Goal: Use online tool/utility: Utilize a website feature to perform a specific function

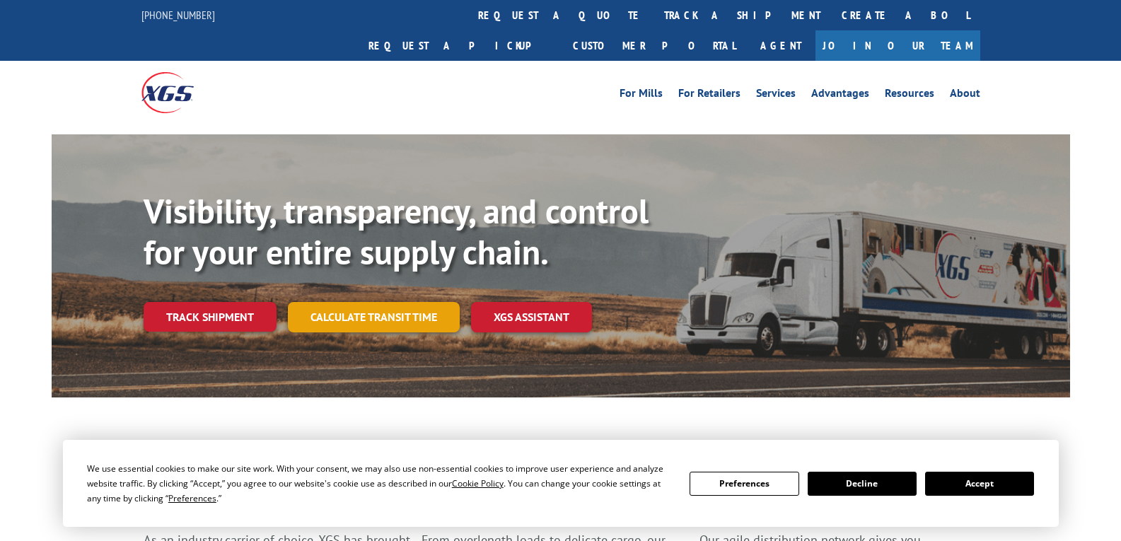
click at [391, 302] on link "Calculate transit time" at bounding box center [374, 317] width 172 height 30
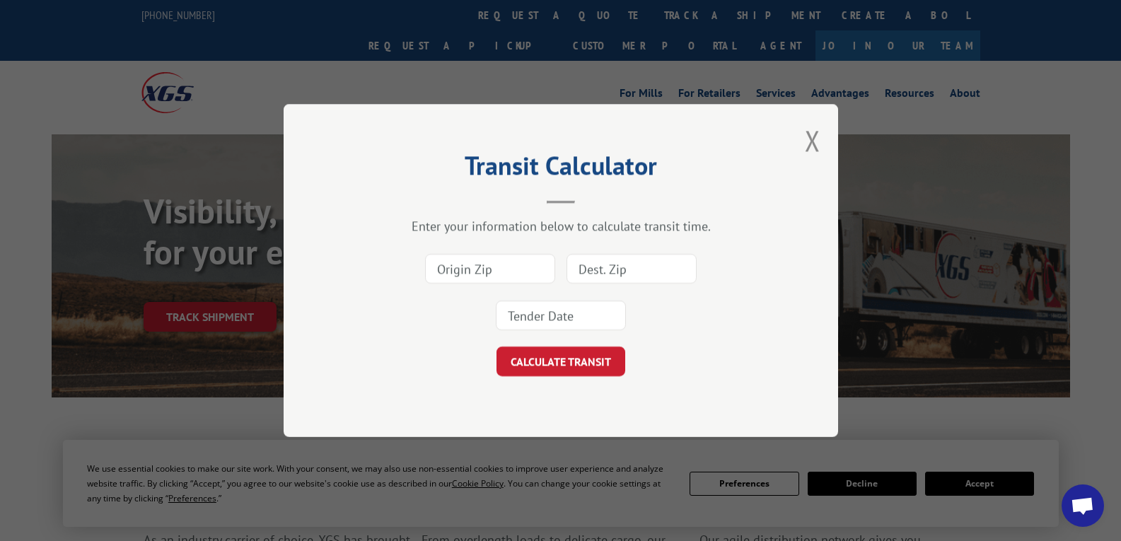
click at [478, 274] on input at bounding box center [490, 269] width 130 height 30
type input "30720"
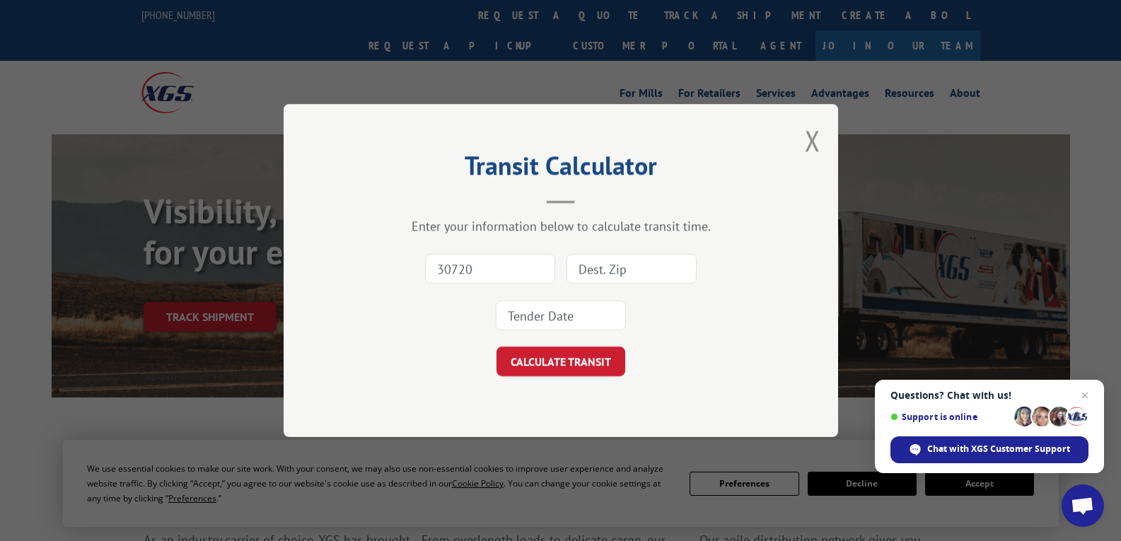
click at [662, 276] on input at bounding box center [632, 269] width 130 height 30
type input "02322"
click at [565, 314] on input at bounding box center [561, 316] width 130 height 30
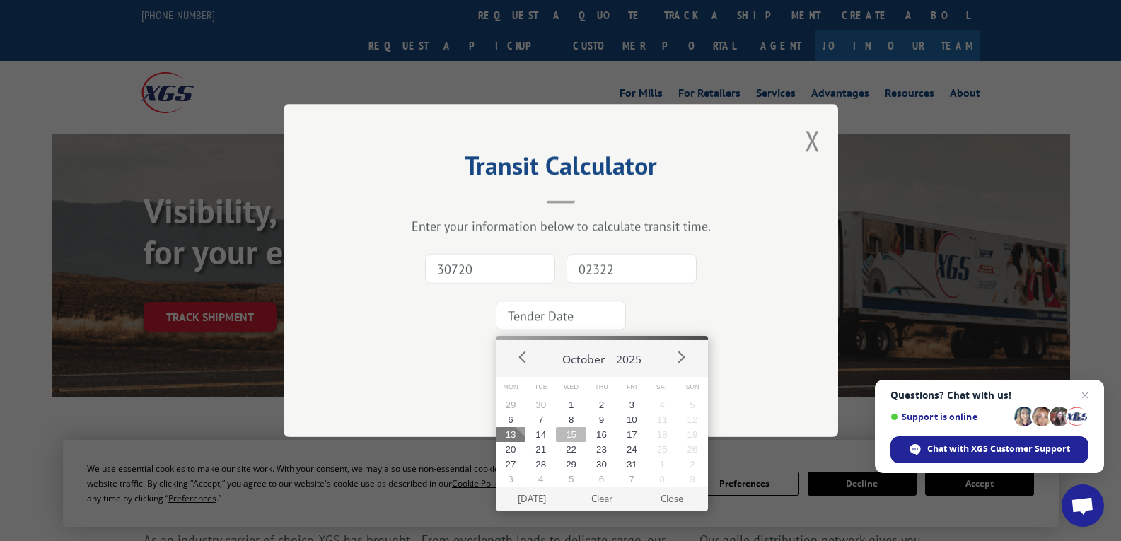
click at [572, 439] on button "15" at bounding box center [571, 434] width 30 height 15
type input "[DATE]"
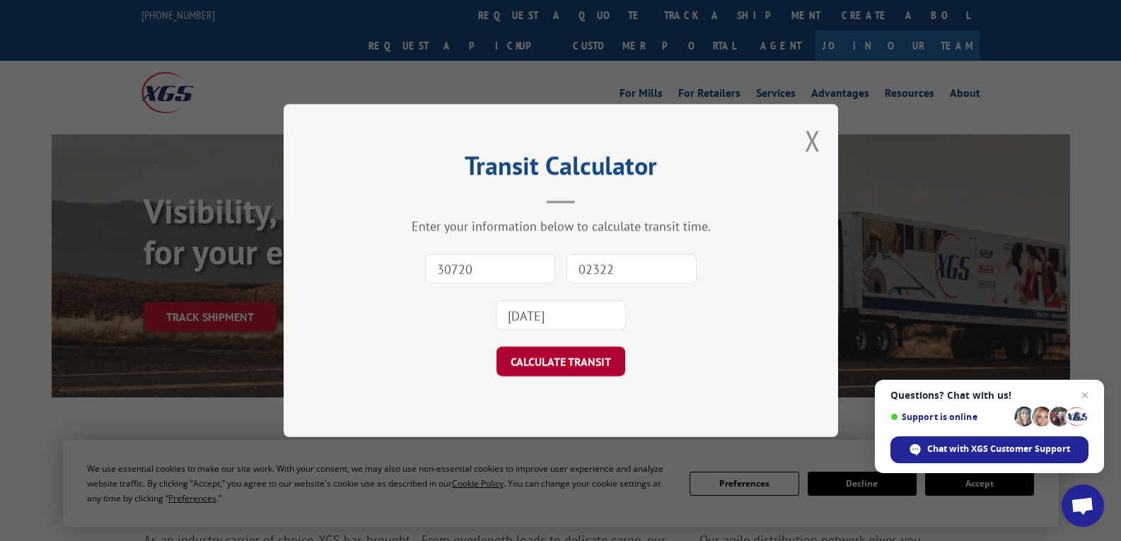
click at [531, 369] on button "CALCULATE TRANSIT" at bounding box center [561, 362] width 129 height 30
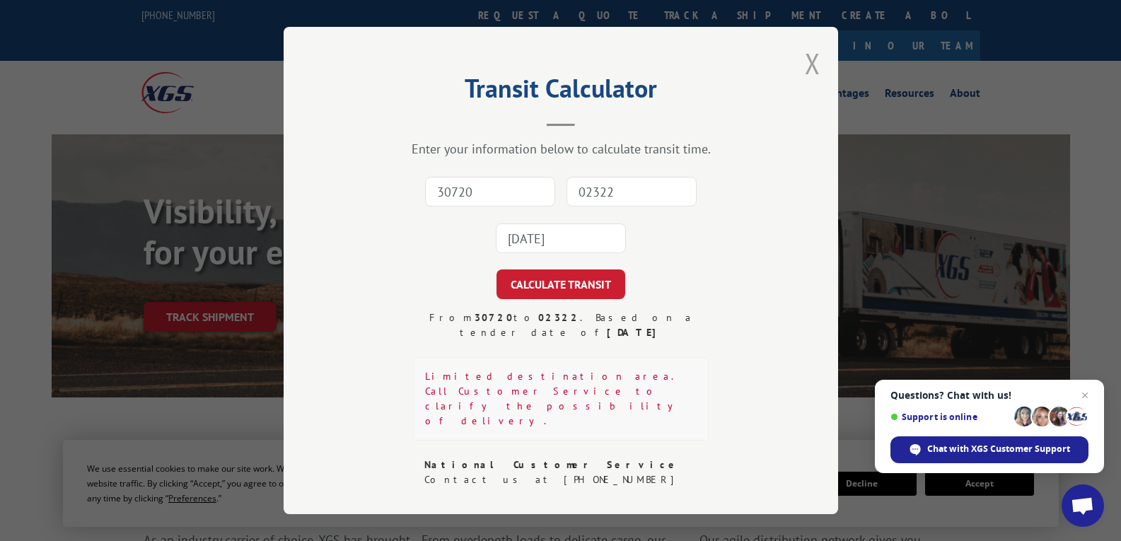
click at [818, 70] on button "Close modal" at bounding box center [813, 63] width 16 height 37
